Goal: Information Seeking & Learning: Check status

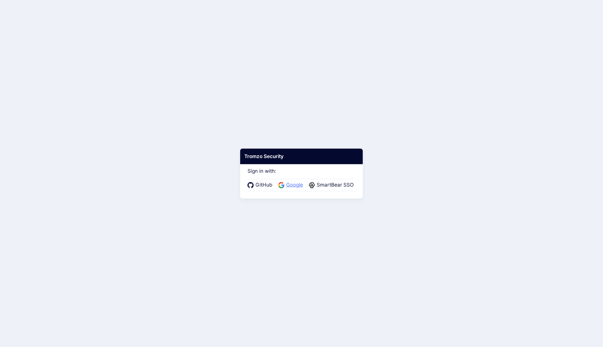
click at [294, 185] on span "Google" at bounding box center [295, 185] width 20 height 8
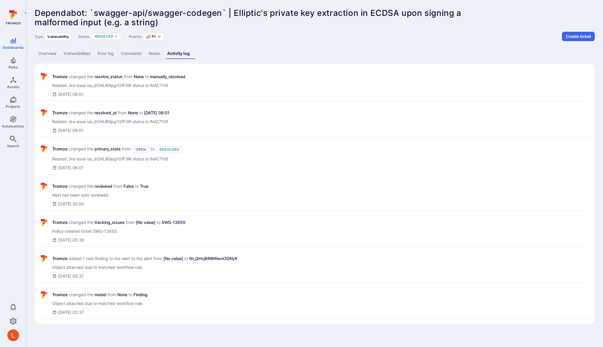
click at [177, 57] on link "Activity log" at bounding box center [179, 53] width 30 height 11
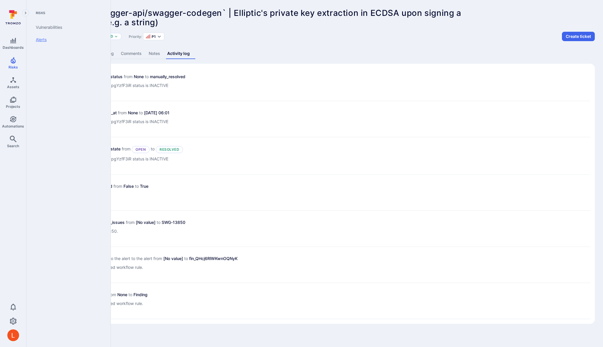
click at [44, 41] on link "Alerts" at bounding box center [67, 39] width 72 height 12
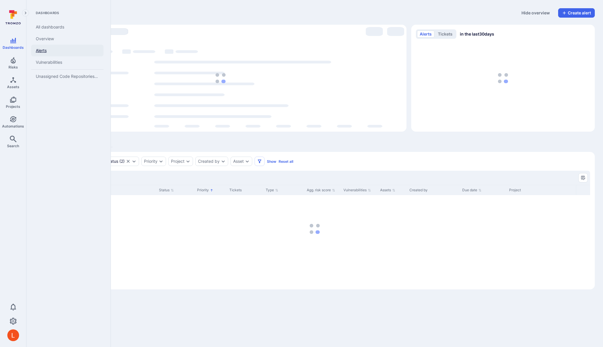
click at [42, 50] on link "Alerts" at bounding box center [67, 51] width 72 height 12
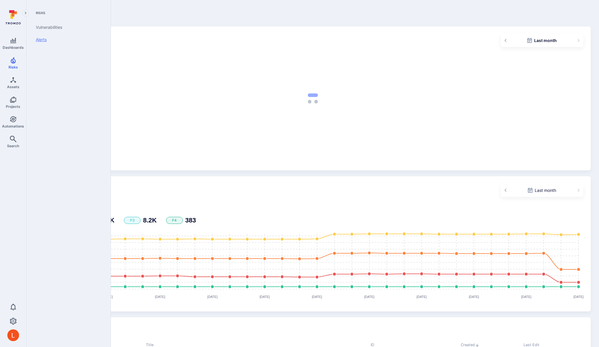
click at [43, 40] on link "Alerts" at bounding box center [67, 39] width 72 height 12
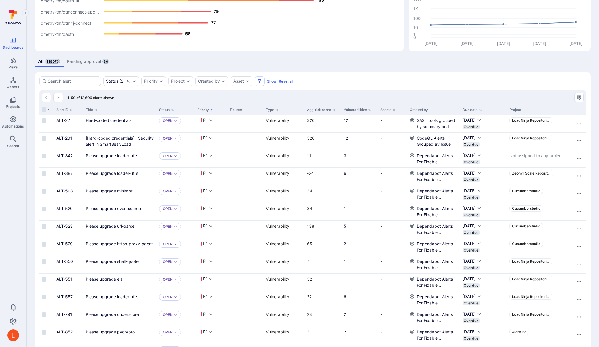
scroll to position [87, 0]
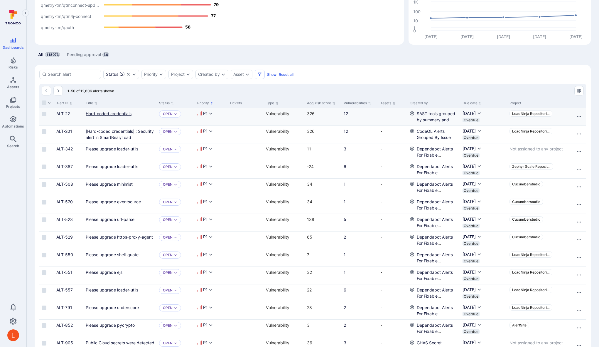
click at [105, 113] on link "Hard-coded credentials" at bounding box center [109, 113] width 46 height 5
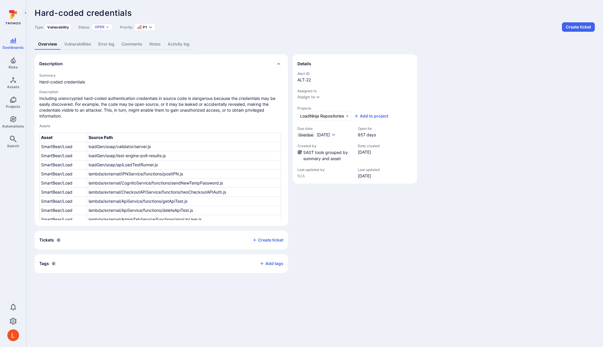
click at [181, 46] on link "Activity log" at bounding box center [178, 44] width 29 height 11
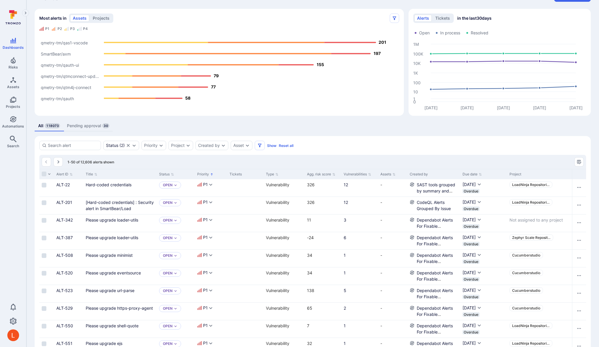
scroll to position [19, 0]
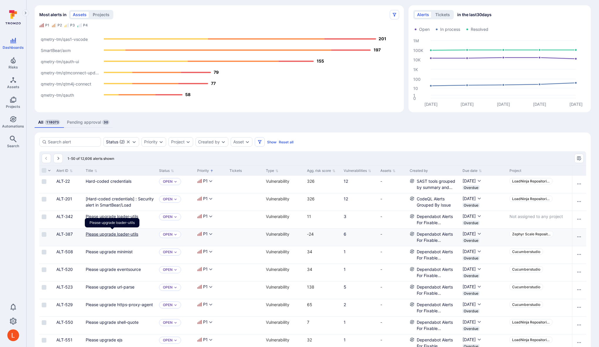
click at [129, 232] on link "Please upgrade loader-utils" at bounding box center [112, 233] width 53 height 5
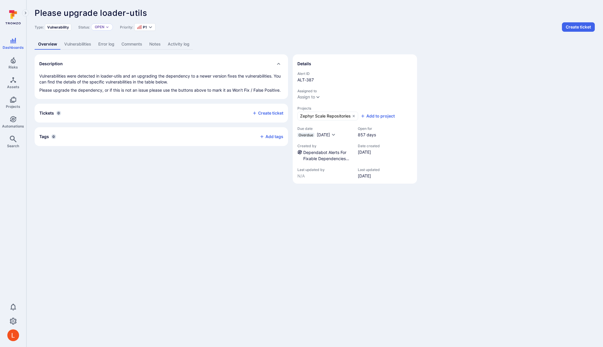
click at [185, 46] on link "Activity log" at bounding box center [178, 44] width 29 height 11
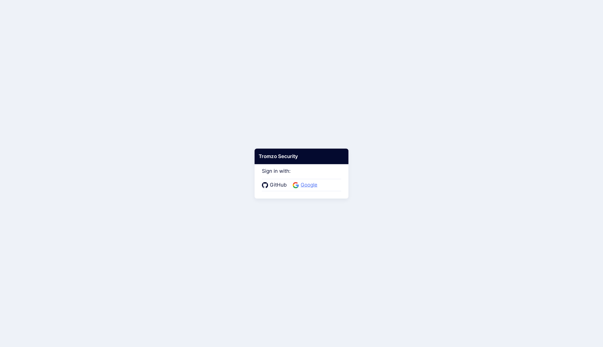
click at [308, 185] on span "Google" at bounding box center [309, 185] width 20 height 8
